Goal: Transaction & Acquisition: Purchase product/service

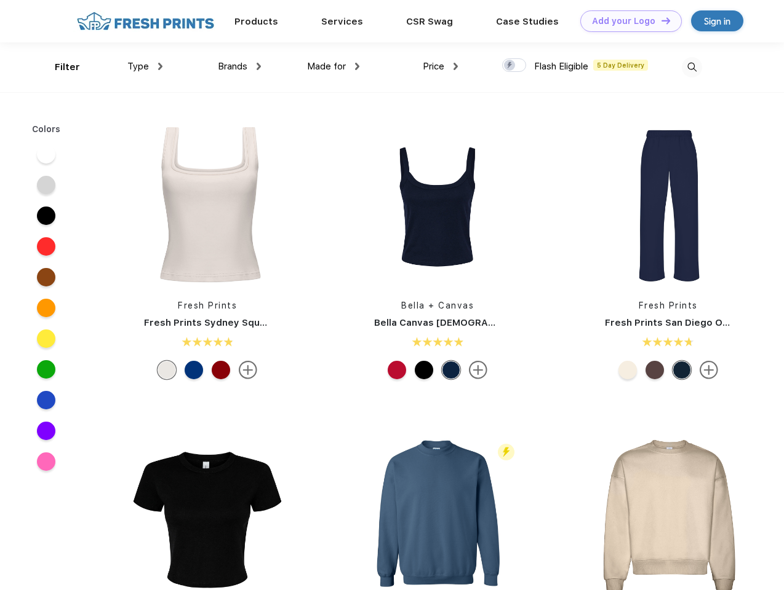
scroll to position [1, 0]
click at [626, 21] on link "Add your Logo Design Tool" at bounding box center [630, 21] width 101 height 22
click at [0, 0] on div "Design Tool" at bounding box center [0, 0] width 0 height 0
click at [660, 20] on link "Add your Logo Design Tool" at bounding box center [630, 21] width 101 height 22
click at [59, 67] on div "Filter" at bounding box center [67, 67] width 25 height 14
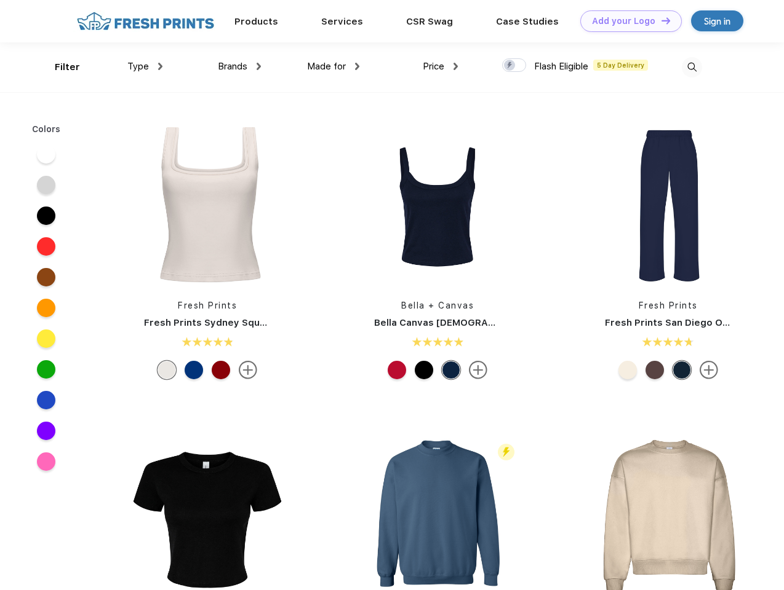
click at [145, 66] on span "Type" at bounding box center [138, 66] width 22 height 11
click at [239, 66] on span "Brands" at bounding box center [233, 66] width 30 height 11
click at [333, 66] on span "Made for" at bounding box center [326, 66] width 39 height 11
click at [440, 66] on span "Price" at bounding box center [434, 66] width 22 height 11
click at [514, 66] on div at bounding box center [514, 65] width 24 height 14
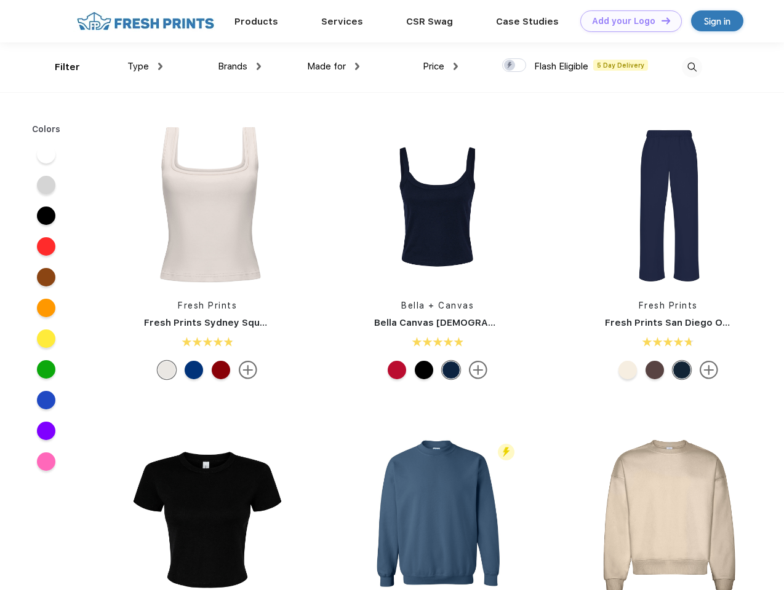
click at [510, 66] on input "checkbox" at bounding box center [506, 62] width 8 height 8
click at [691, 67] on img at bounding box center [691, 67] width 20 height 20
